Goal: Task Accomplishment & Management: Manage account settings

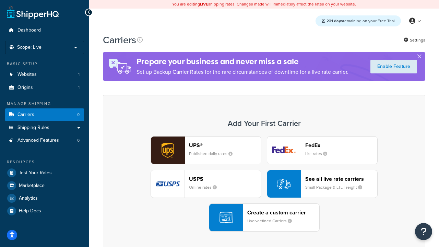
click at [264, 184] on div "UPS® Published daily rates FedEx List rates USPS Online rates See all live rate…" at bounding box center [264, 183] width 308 height 95
click at [341, 145] on header "FedEx" at bounding box center [341, 145] width 72 height 7
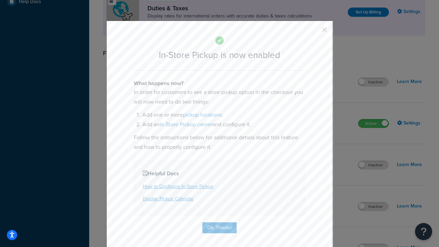
click at [314, 32] on button "button" at bounding box center [314, 32] width 2 height 2
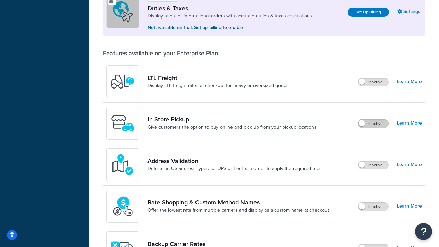
scroll to position [209, 0]
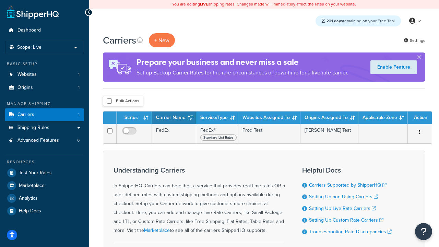
click at [109, 101] on input "checkbox" at bounding box center [109, 100] width 5 height 5
checkbox input "true"
click at [0, 0] on button "Delete" at bounding box center [0, 0] width 0 height 0
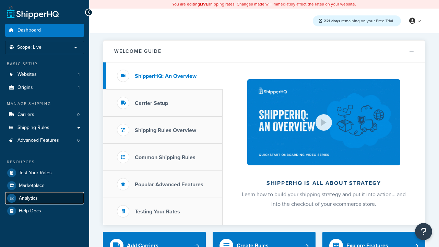
click at [28, 198] on span "Analytics" at bounding box center [28, 198] width 19 height 6
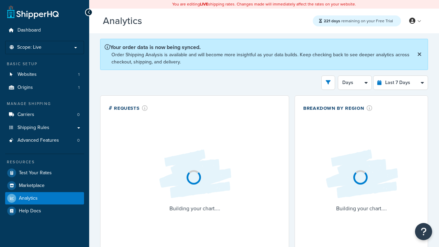
select select "last_7_days"
click at [328, 82] on icon "open filter drawer" at bounding box center [328, 82] width 5 height 5
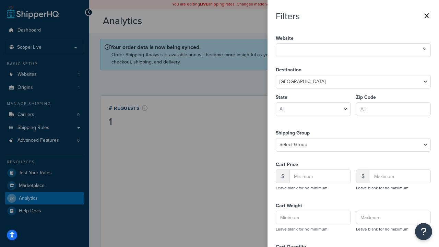
click at [424, 49] on icon at bounding box center [425, 49] width 4 height 4
select select "CA"
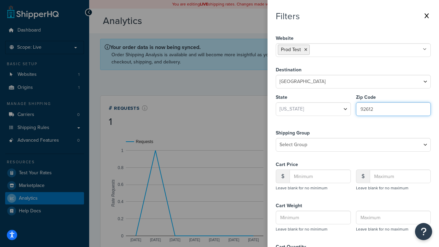
type input "92612"
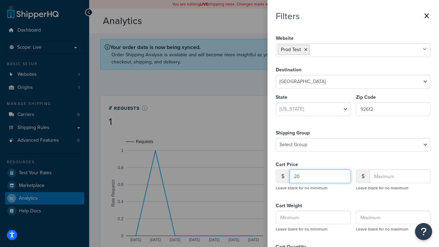
type input "20"
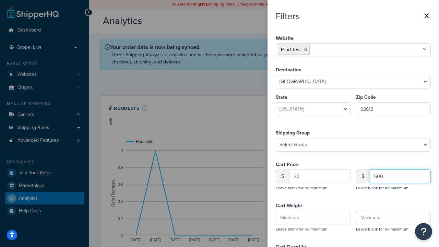
type input "500"
type input "1"
type input "20"
type input "5"
type input "300"
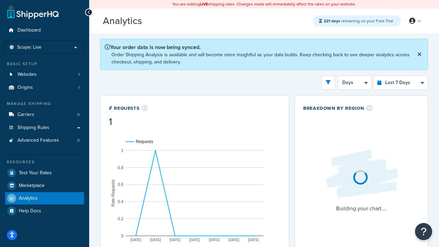
scroll to position [106, 0]
click at [325, 82] on button "5" at bounding box center [325, 82] width 20 height 14
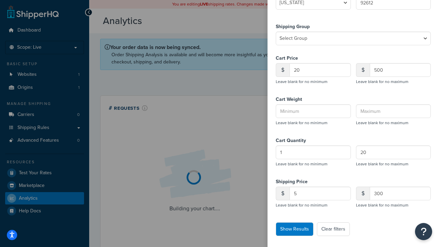
click at [332, 229] on button "Clear filters" at bounding box center [333, 229] width 33 height 14
select select
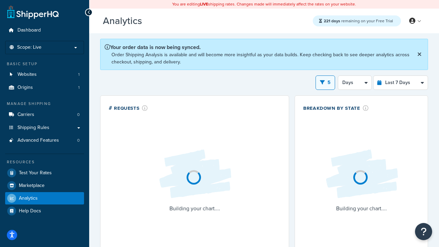
select select "1d"
select select "last_7_days"
select select "1d"
